Goal: Information Seeking & Learning: Learn about a topic

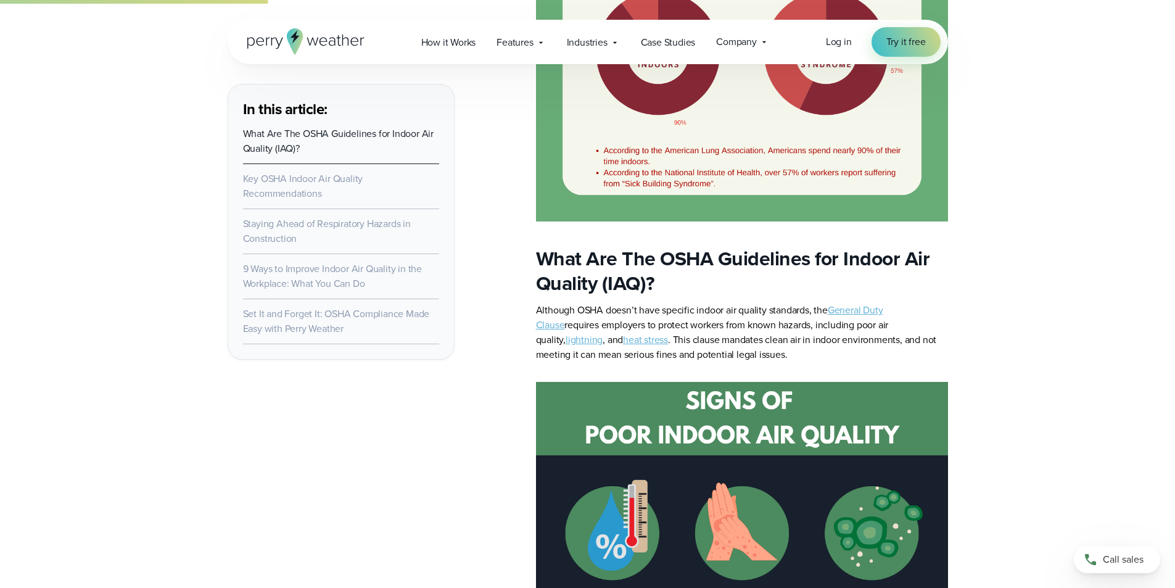
scroll to position [982, 0]
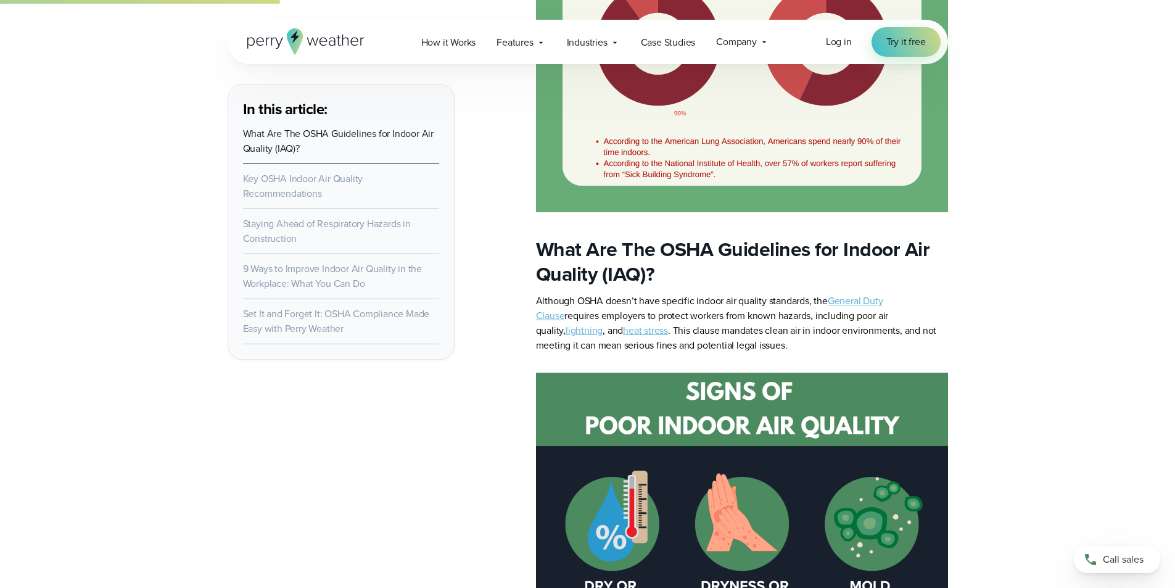
click at [872, 297] on link "General Duty Clause" at bounding box center [709, 308] width 347 height 29
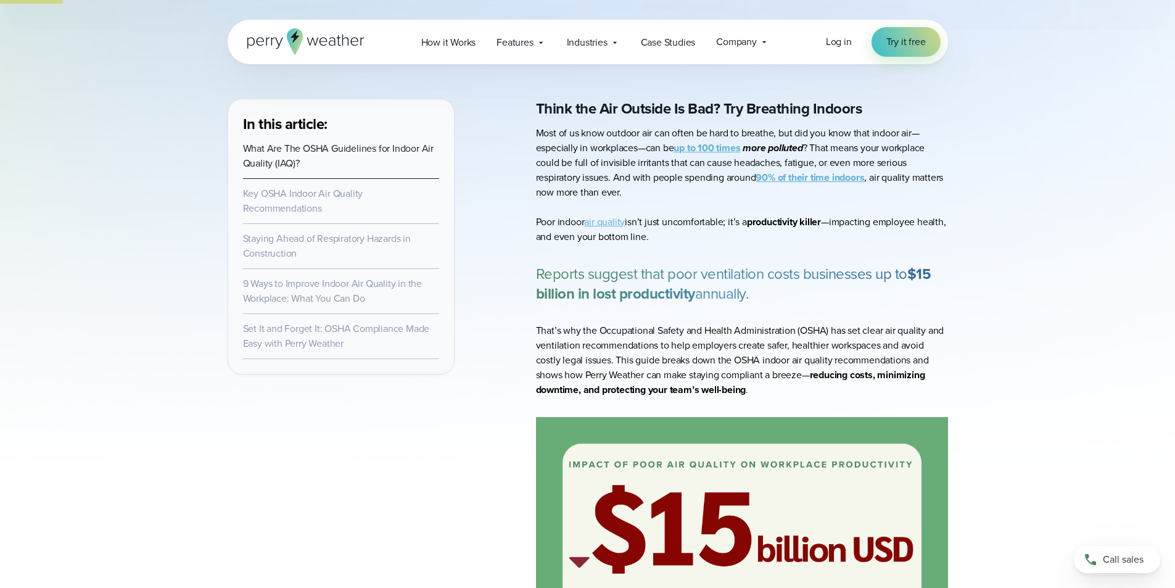
scroll to position [303, 0]
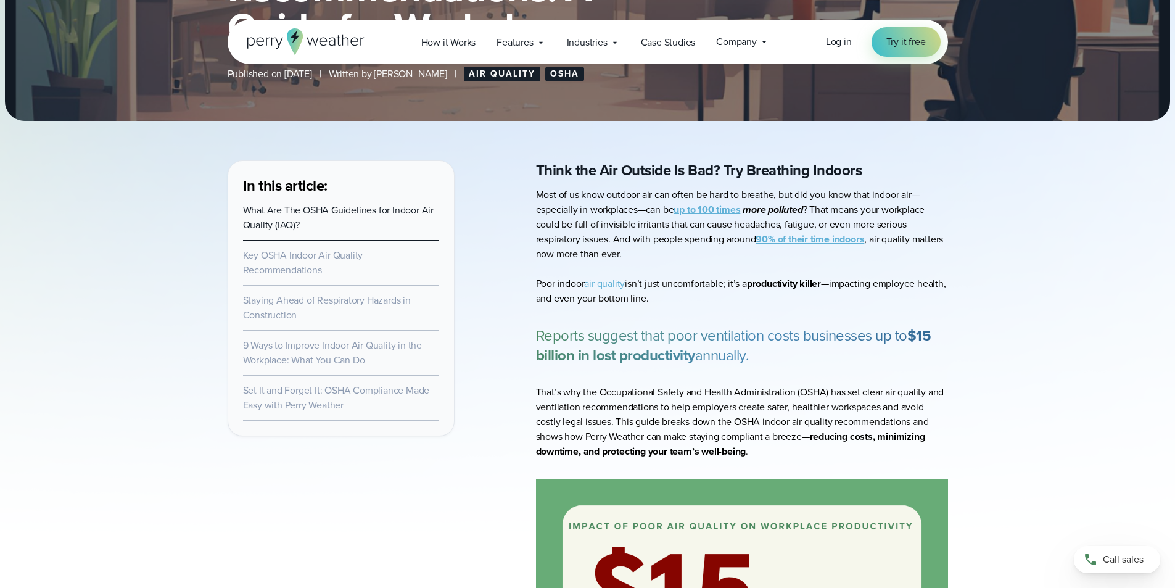
click at [613, 285] on link "air quality" at bounding box center [604, 283] width 41 height 14
click at [308, 260] on link "Key OSHA Indoor Air Quality Recommendations" at bounding box center [303, 262] width 120 height 29
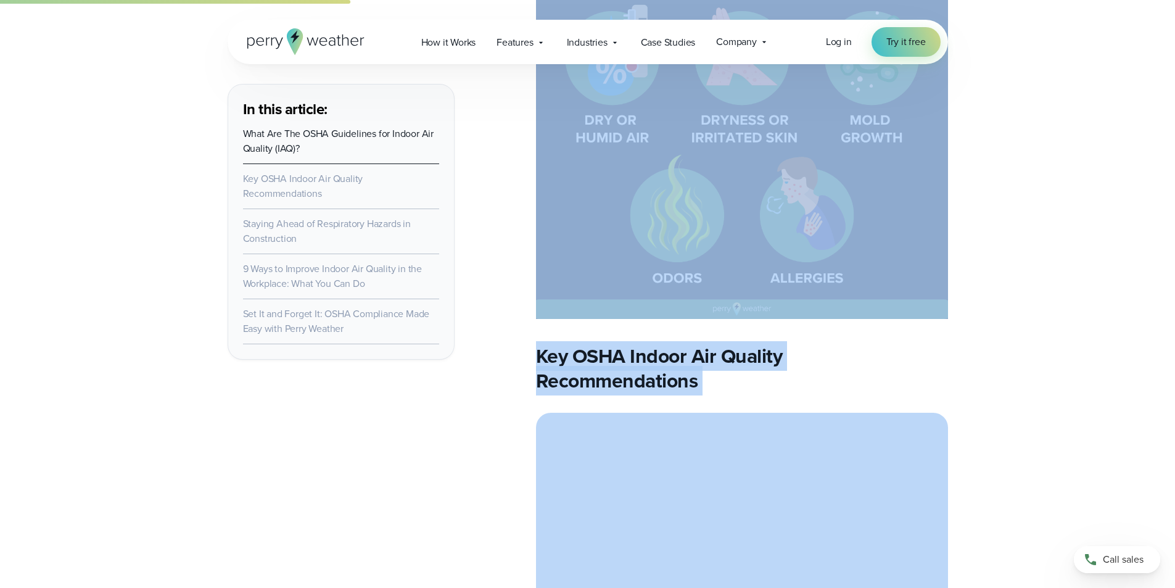
scroll to position [1538, 0]
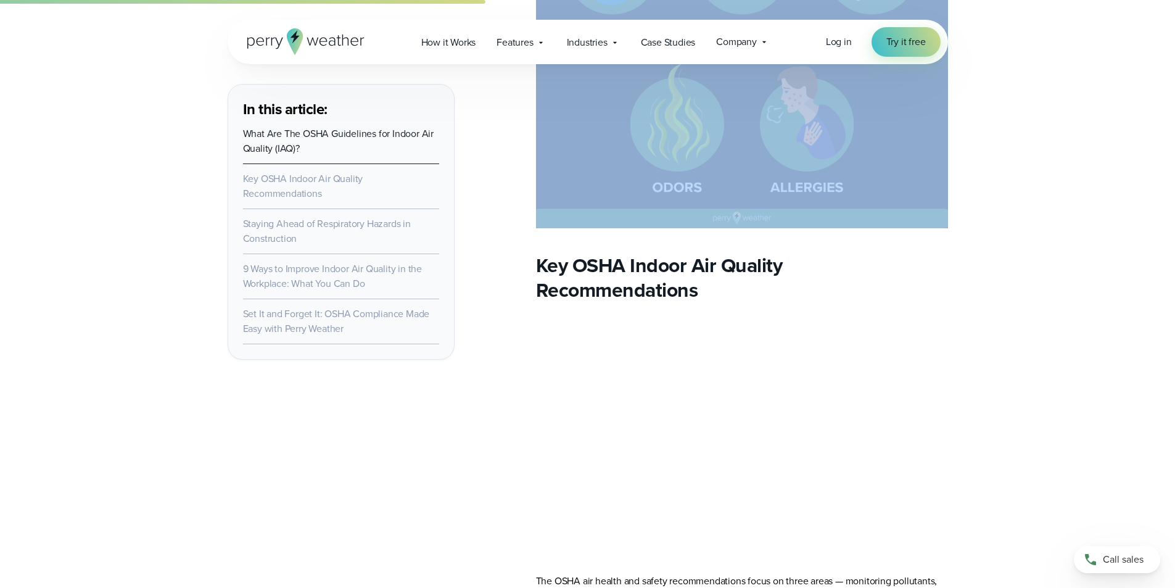
drag, startPoint x: 537, startPoint y: 300, endPoint x: 911, endPoint y: 223, distance: 381.8
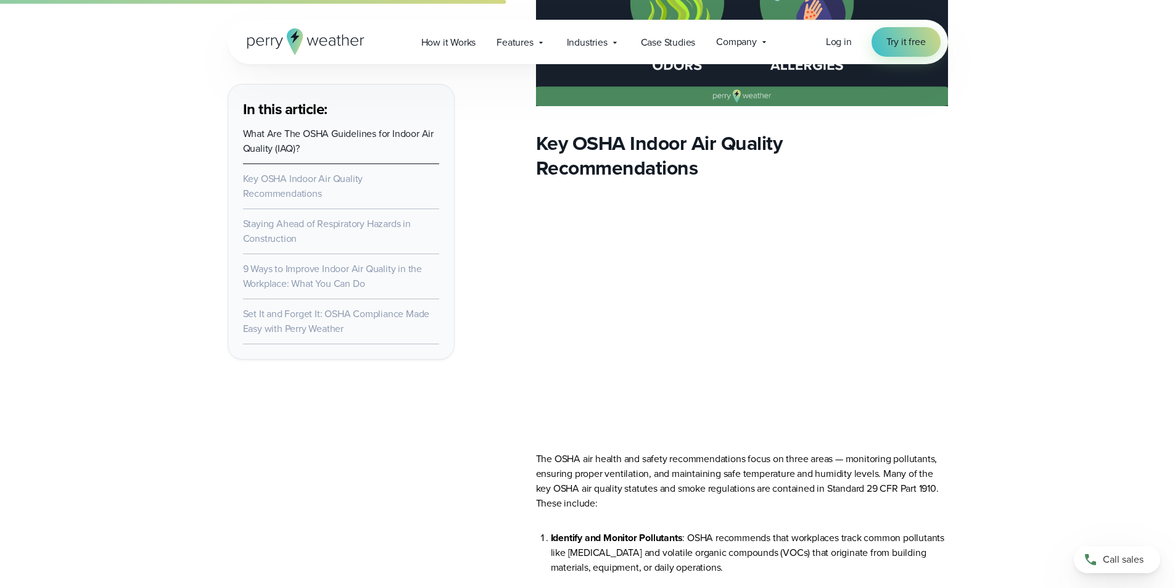
scroll to position [1662, 0]
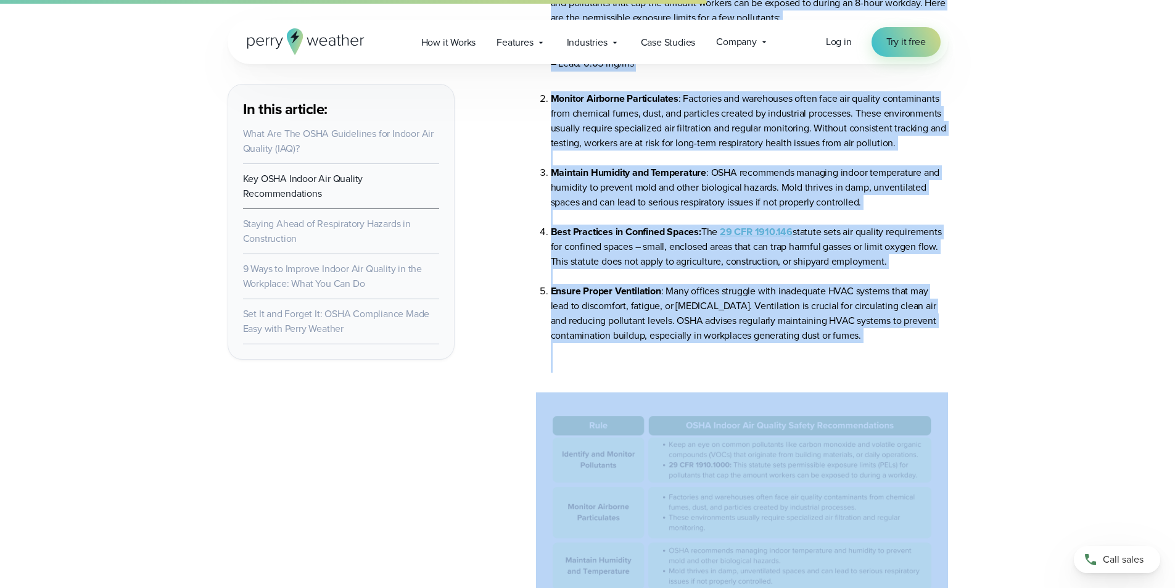
scroll to position [2275, 0]
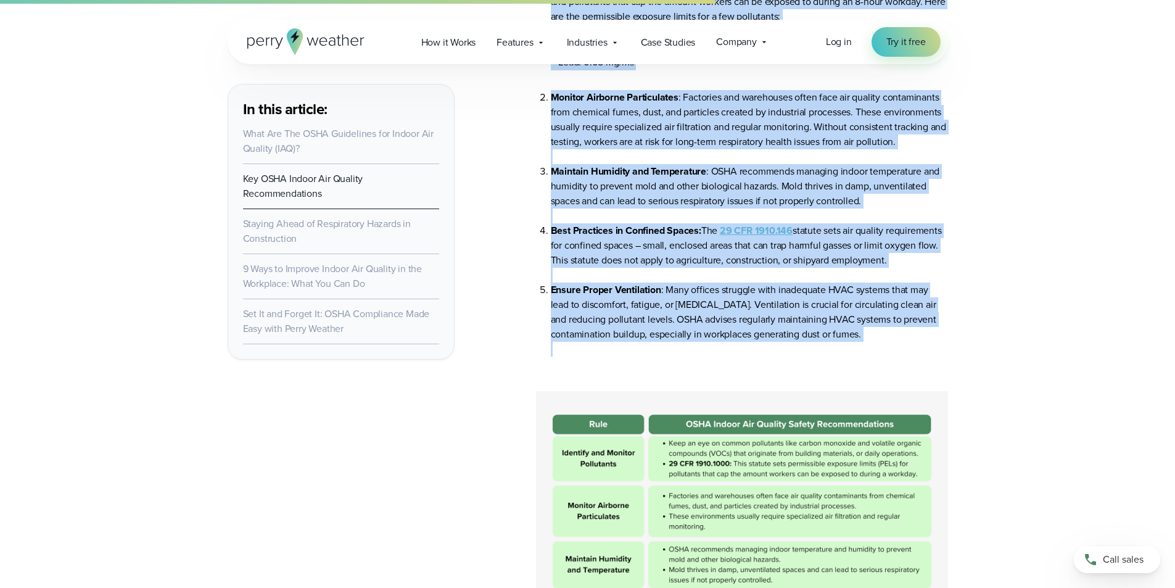
drag, startPoint x: 537, startPoint y: 208, endPoint x: 633, endPoint y: 368, distance: 186.5
copy article "The OSHA air health and safety recommendations focus on three areas — monitorin…"
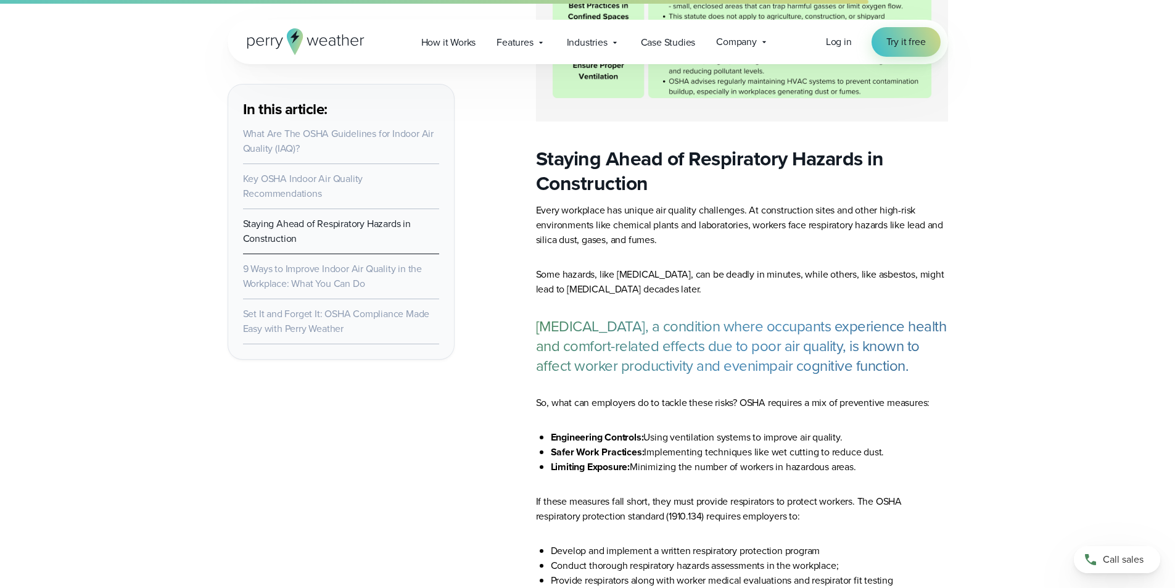
scroll to position [2831, 0]
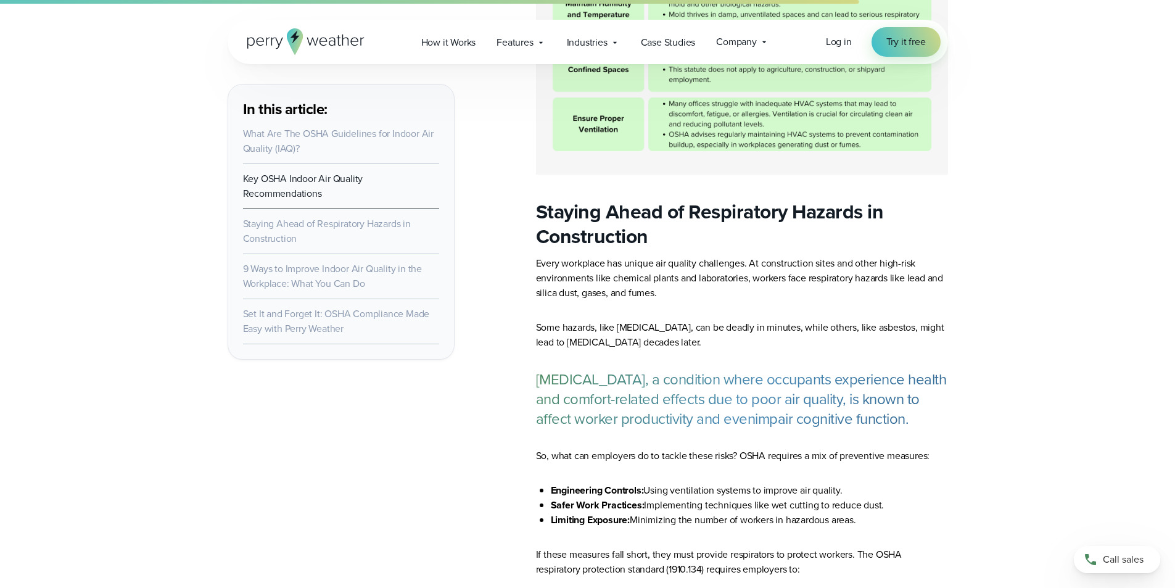
drag, startPoint x: 535, startPoint y: 207, endPoint x: 541, endPoint y: 217, distance: 12.2
click at [541, 217] on main "In this article: What Are The OSHA Guidelines for Indoor Air Quality (IAQ)? Key…" at bounding box center [588, 472] width 720 height 5678
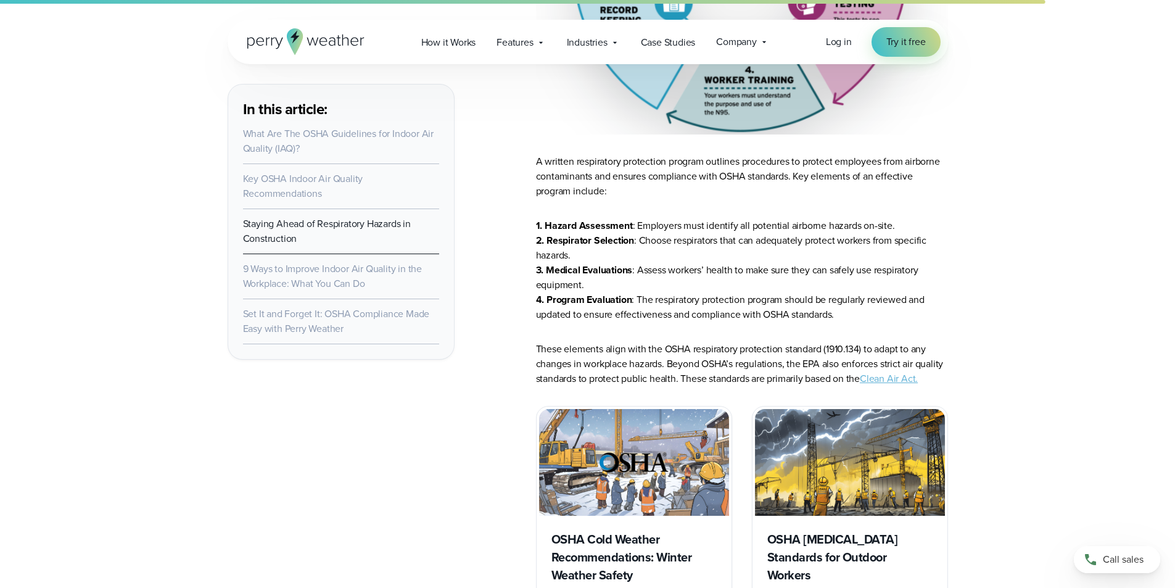
scroll to position [3756, 0]
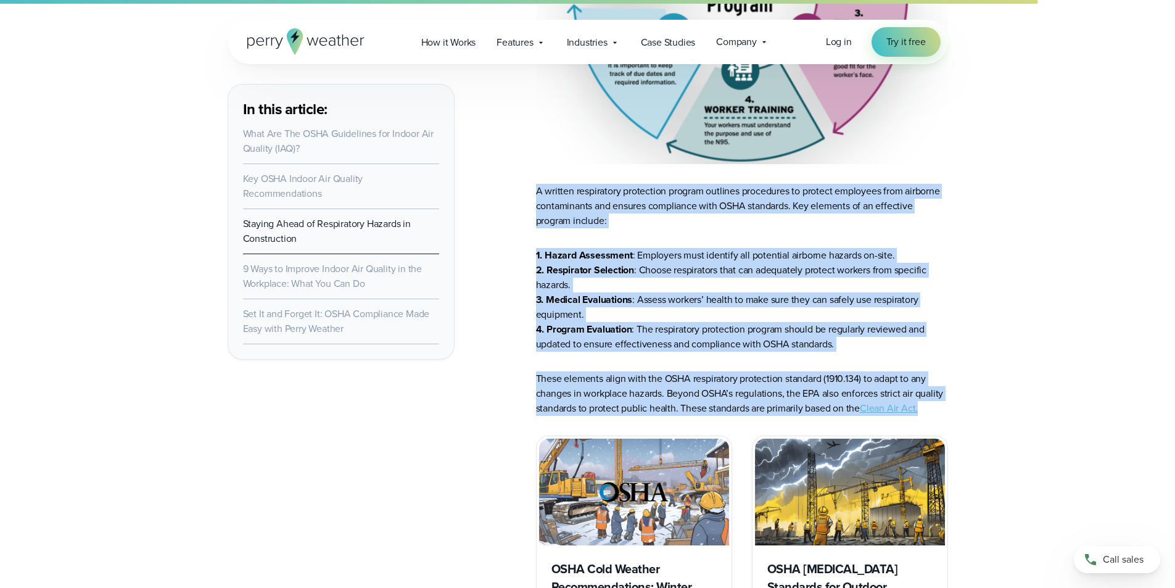
drag, startPoint x: 537, startPoint y: 189, endPoint x: 976, endPoint y: 414, distance: 492.7
copy article "A written respiratory protection program outlines procedures to protect employe…"
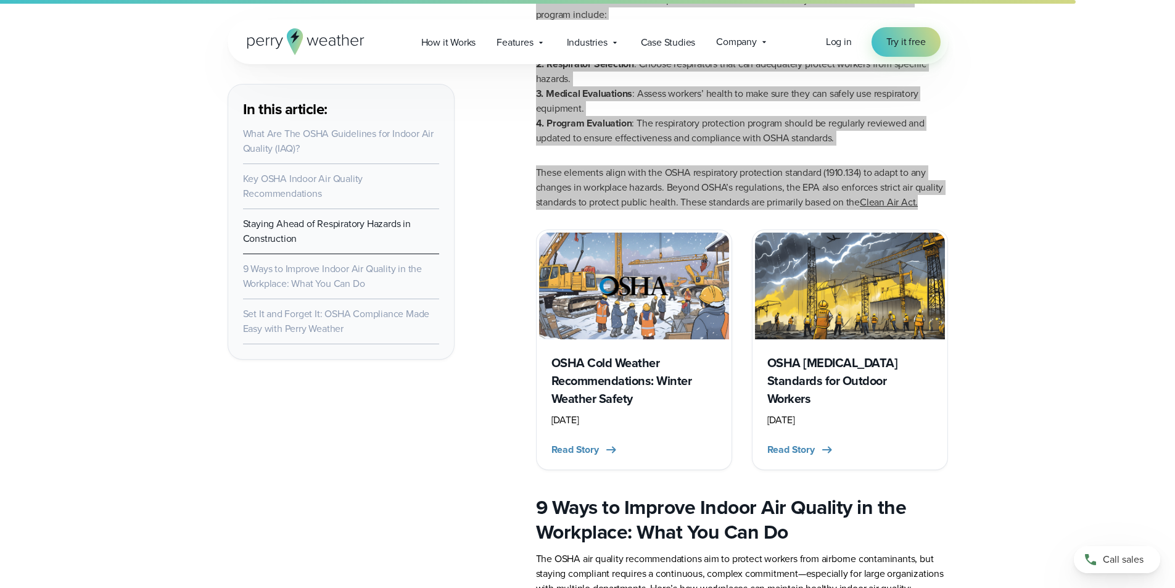
scroll to position [3818, 0]
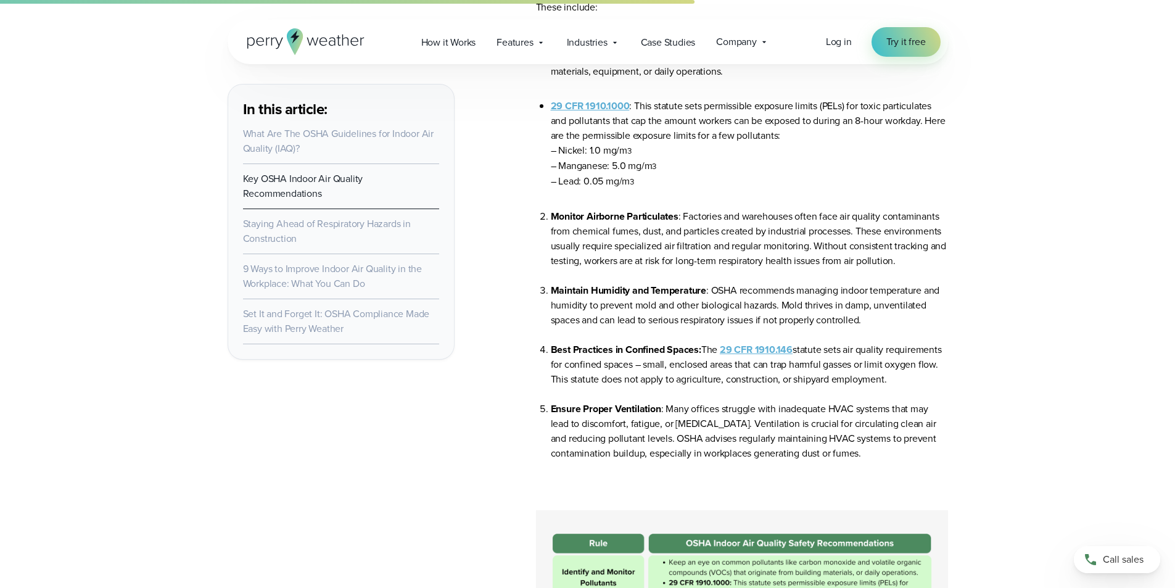
scroll to position [2152, 0]
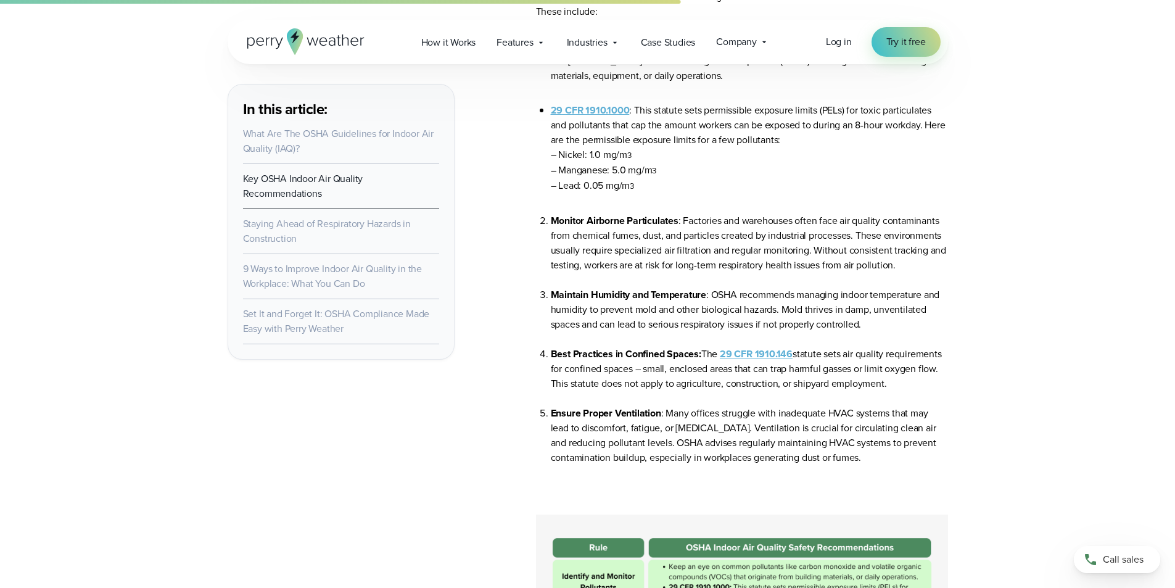
click at [746, 354] on strong "29 CFR 1910.146" at bounding box center [756, 354] width 73 height 14
